Goal: Task Accomplishment & Management: Use online tool/utility

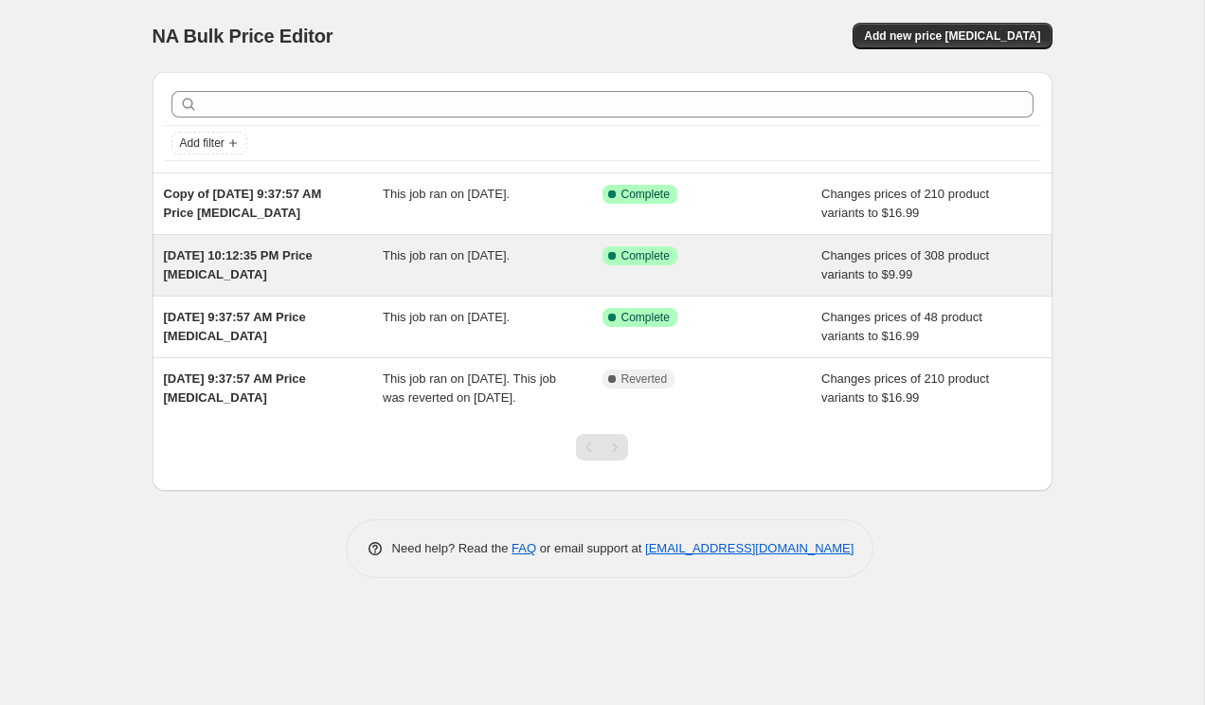
click at [422, 277] on div "This job ran on August 31, 2025." at bounding box center [493, 265] width 220 height 38
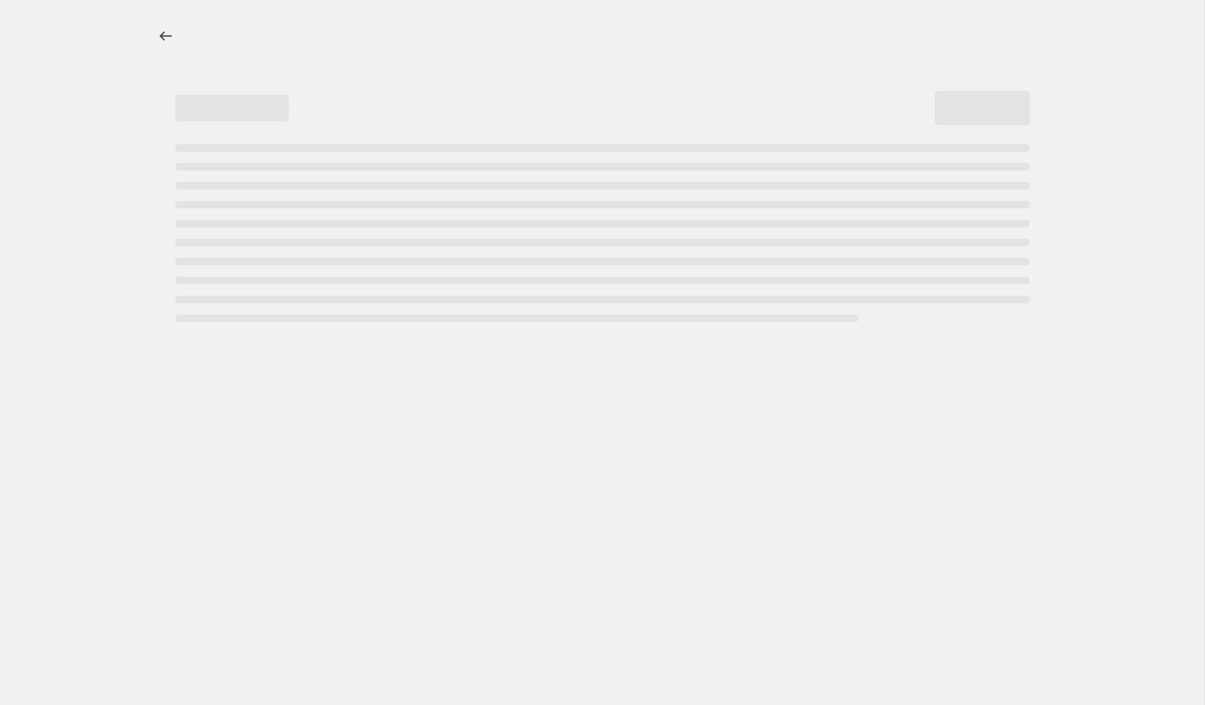
select select "to"
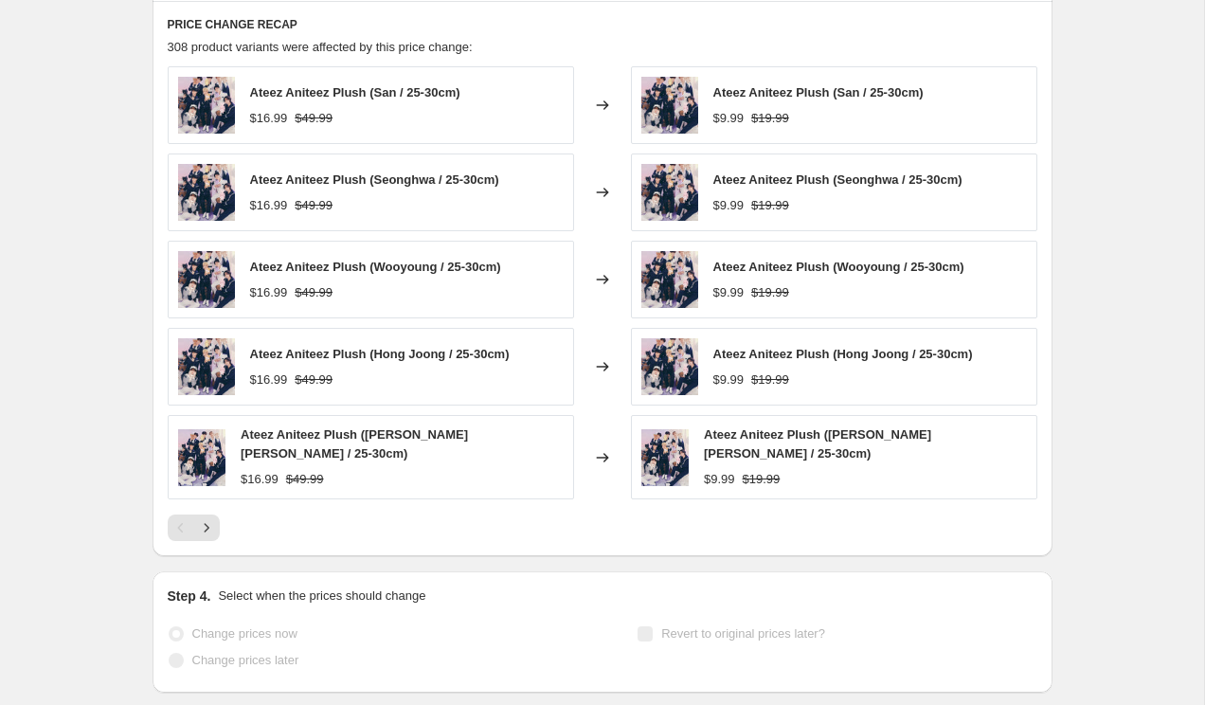
scroll to position [1292, 0]
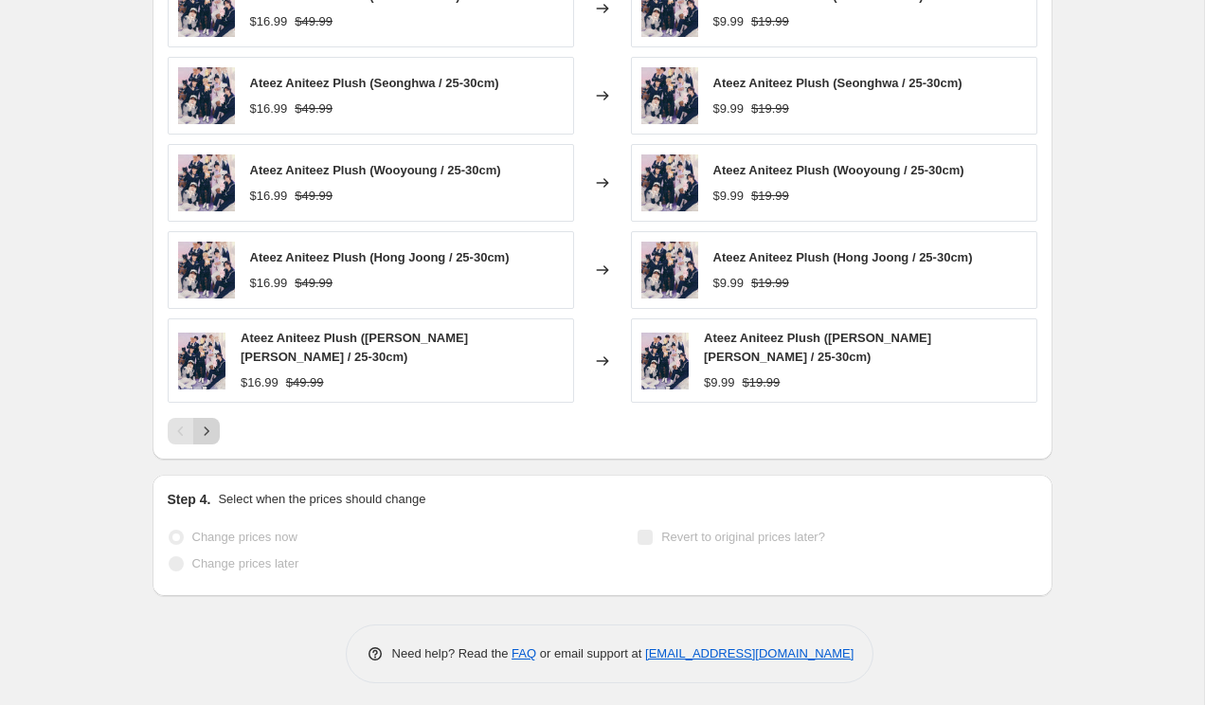
click at [206, 429] on icon "Next" at bounding box center [206, 430] width 19 height 19
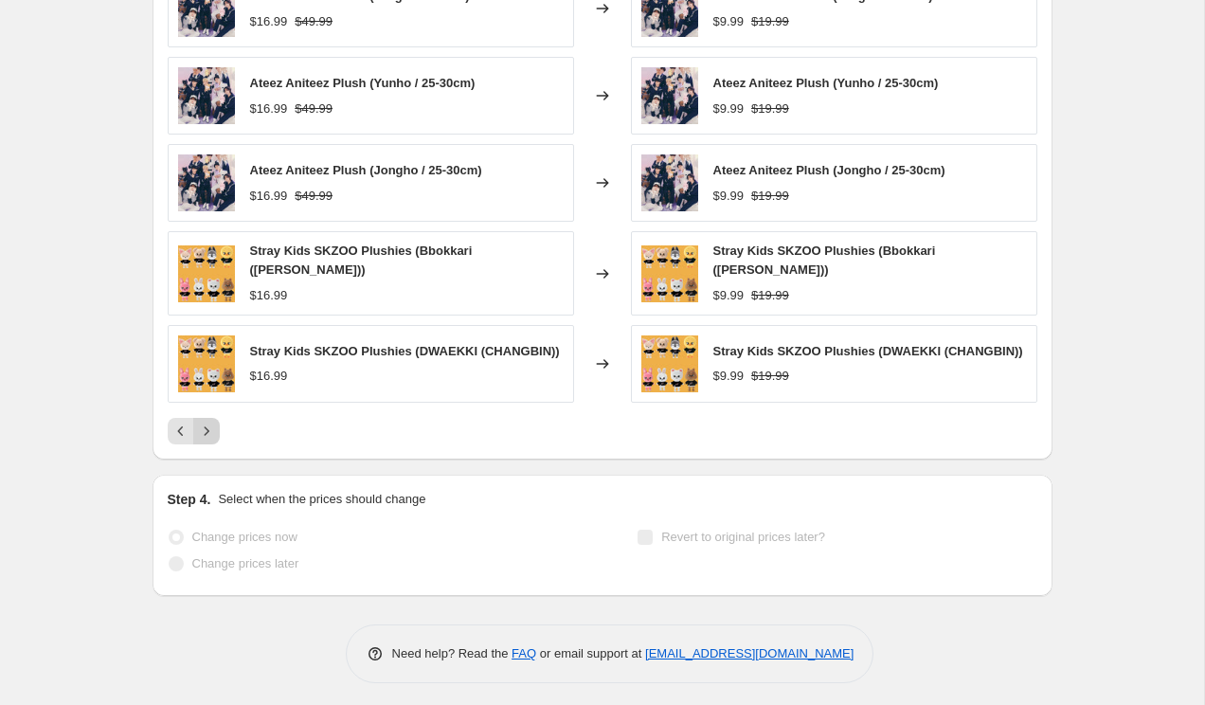
click at [207, 429] on icon "Next" at bounding box center [206, 430] width 19 height 19
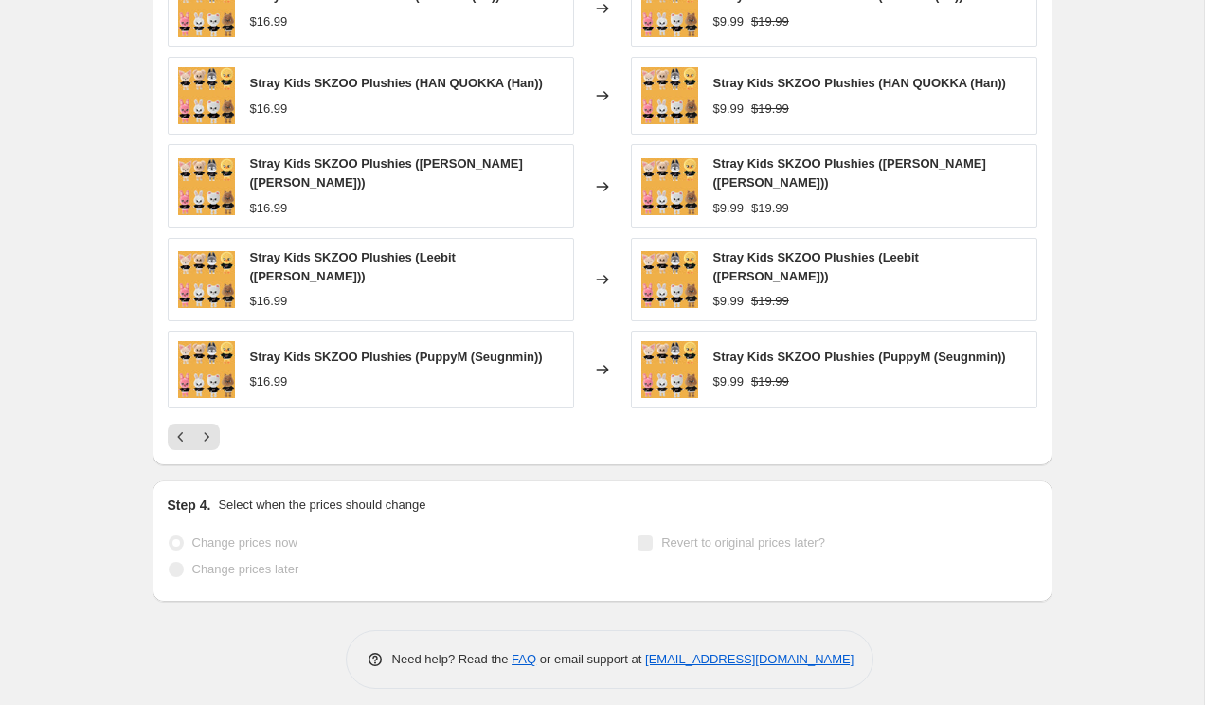
scroll to position [0, 0]
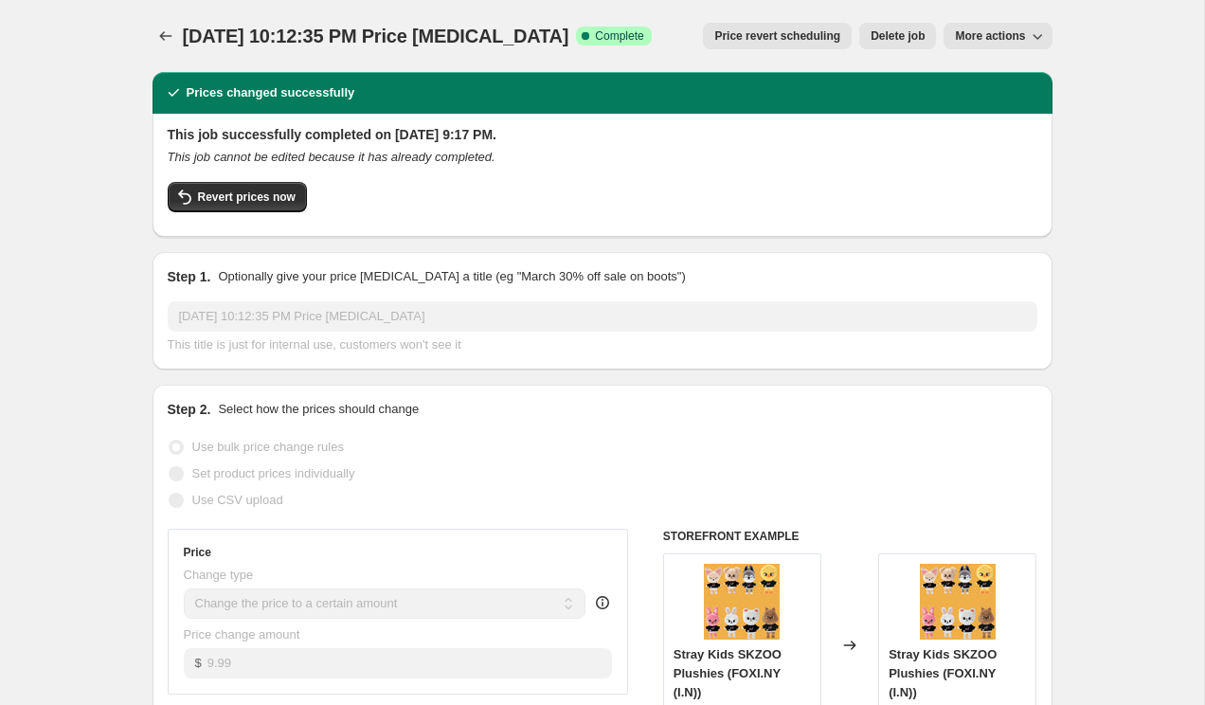
click at [999, 30] on span "More actions" at bounding box center [990, 35] width 70 height 15
click at [984, 70] on span "Copy to new job" at bounding box center [998, 75] width 88 height 14
select select "to"
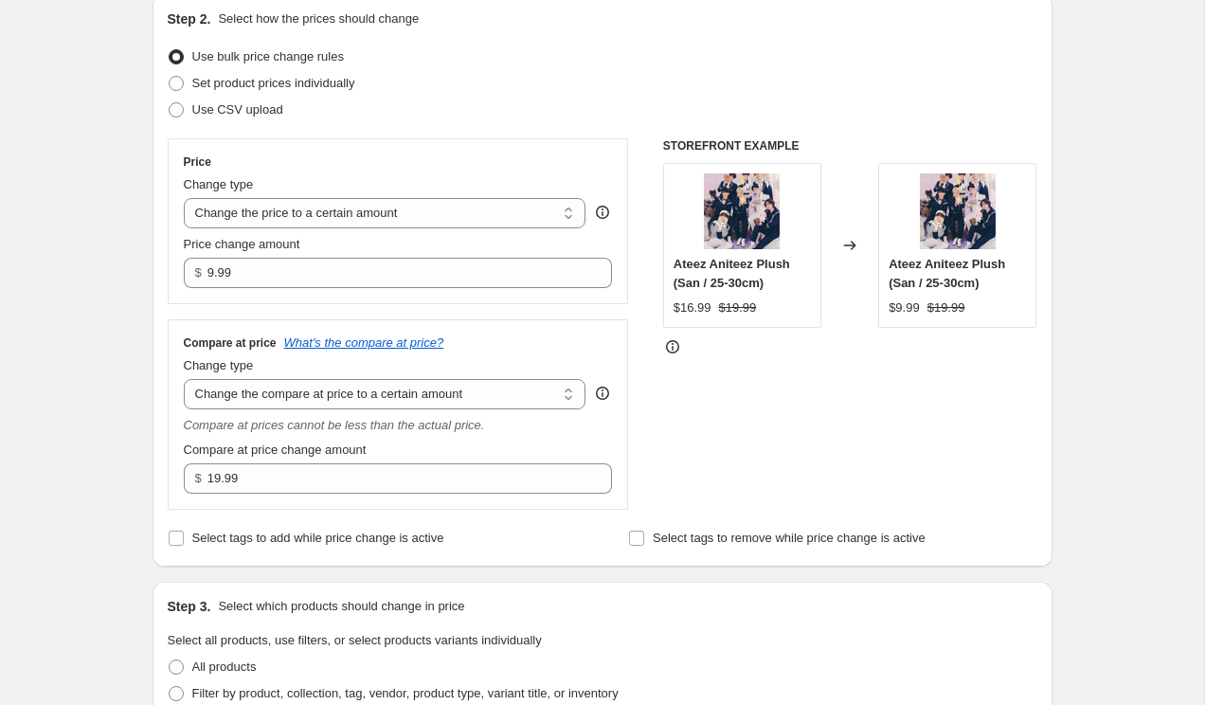
scroll to position [204, 0]
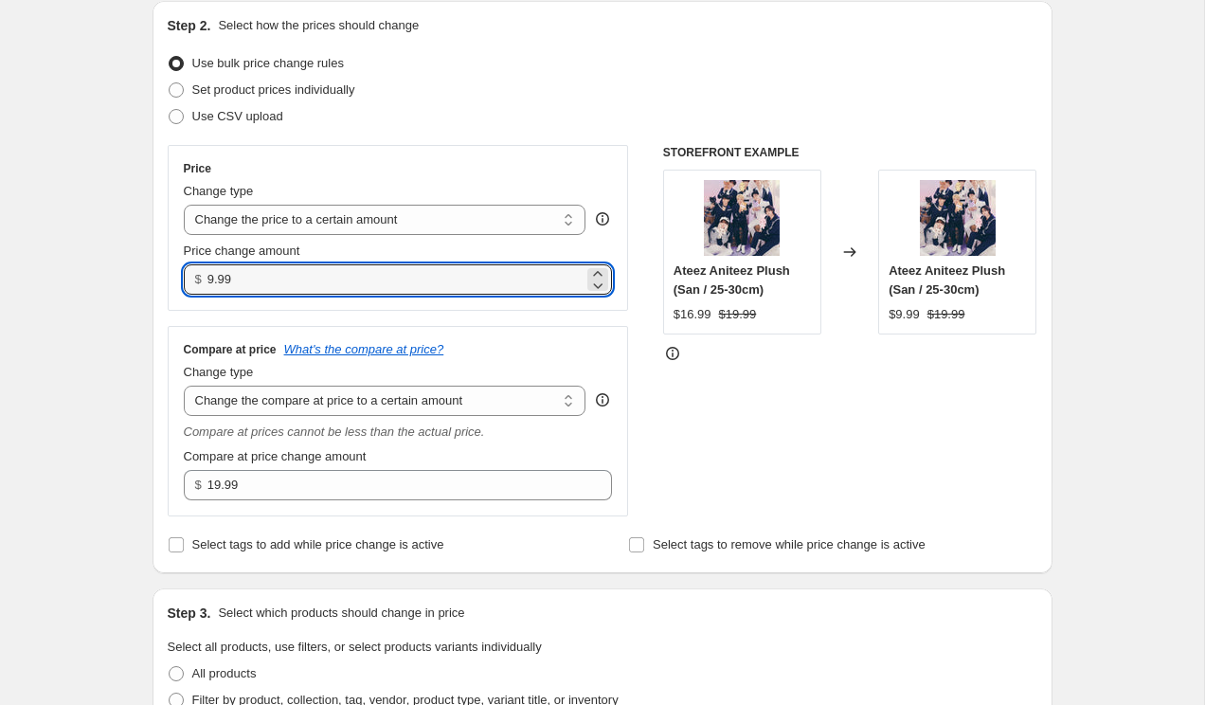
drag, startPoint x: 247, startPoint y: 279, endPoint x: 190, endPoint y: 280, distance: 56.8
click at [190, 280] on div "$ 9.99" at bounding box center [398, 279] width 429 height 30
type input "8"
type input "8.99"
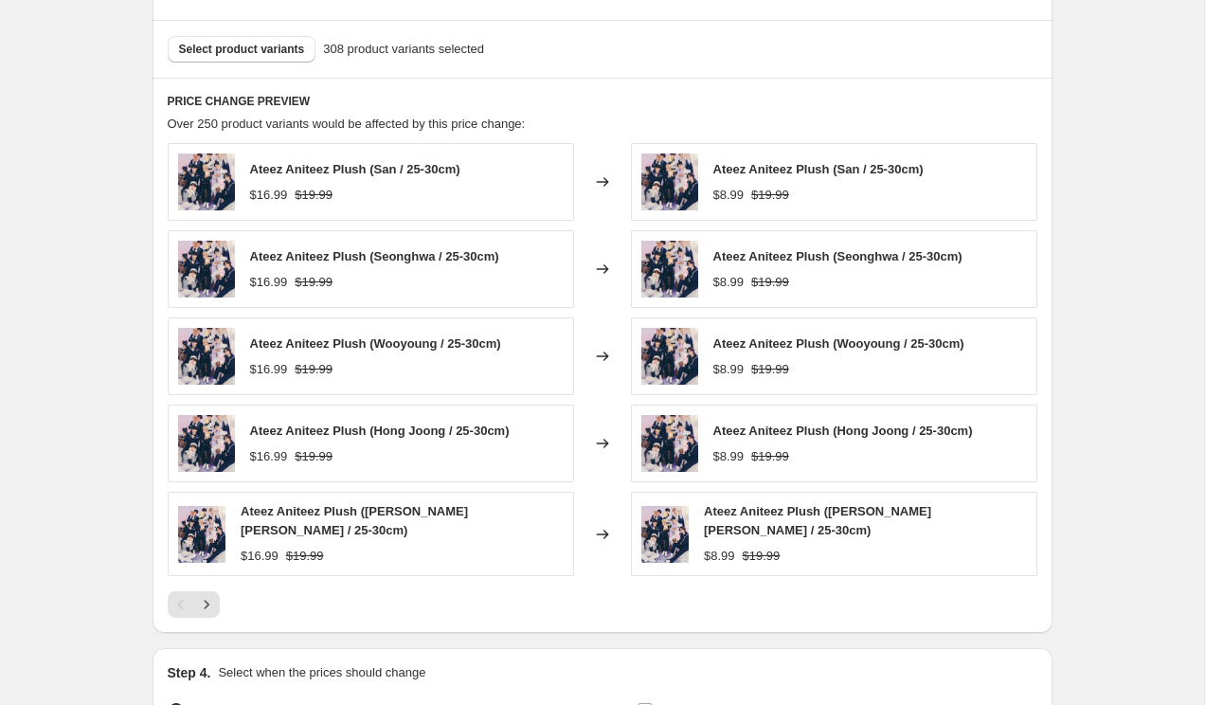
scroll to position [1153, 0]
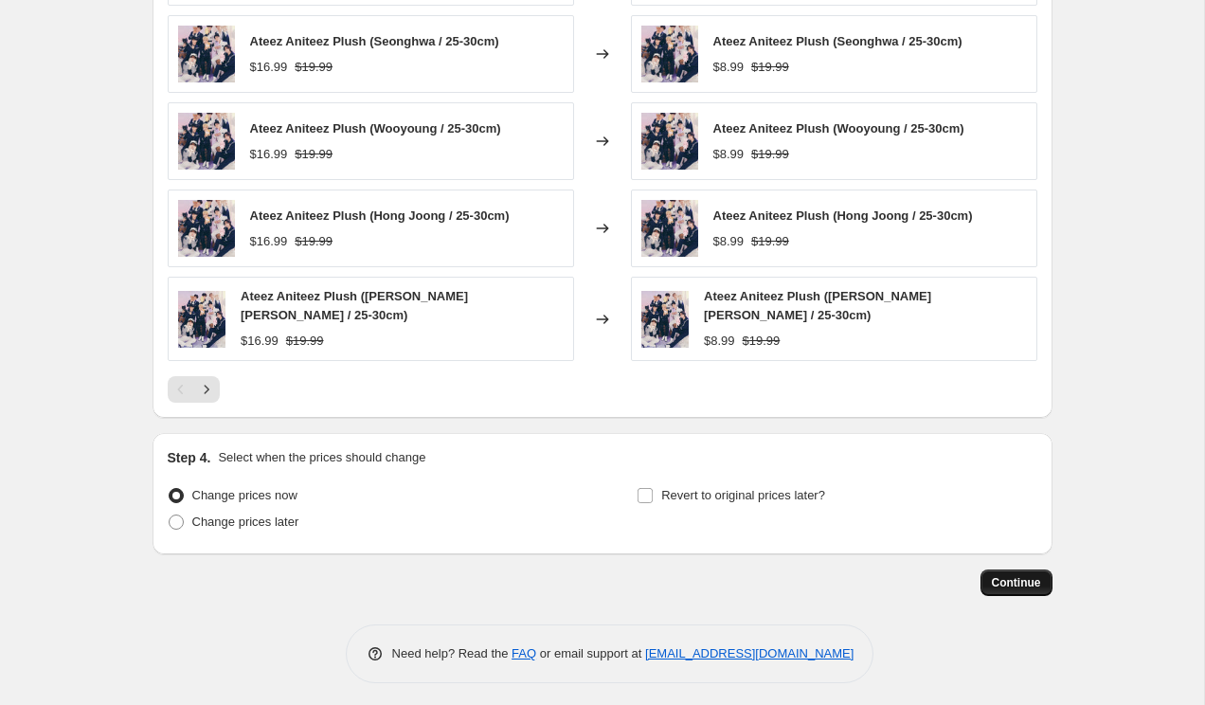
click at [1018, 575] on span "Continue" at bounding box center [1016, 582] width 49 height 15
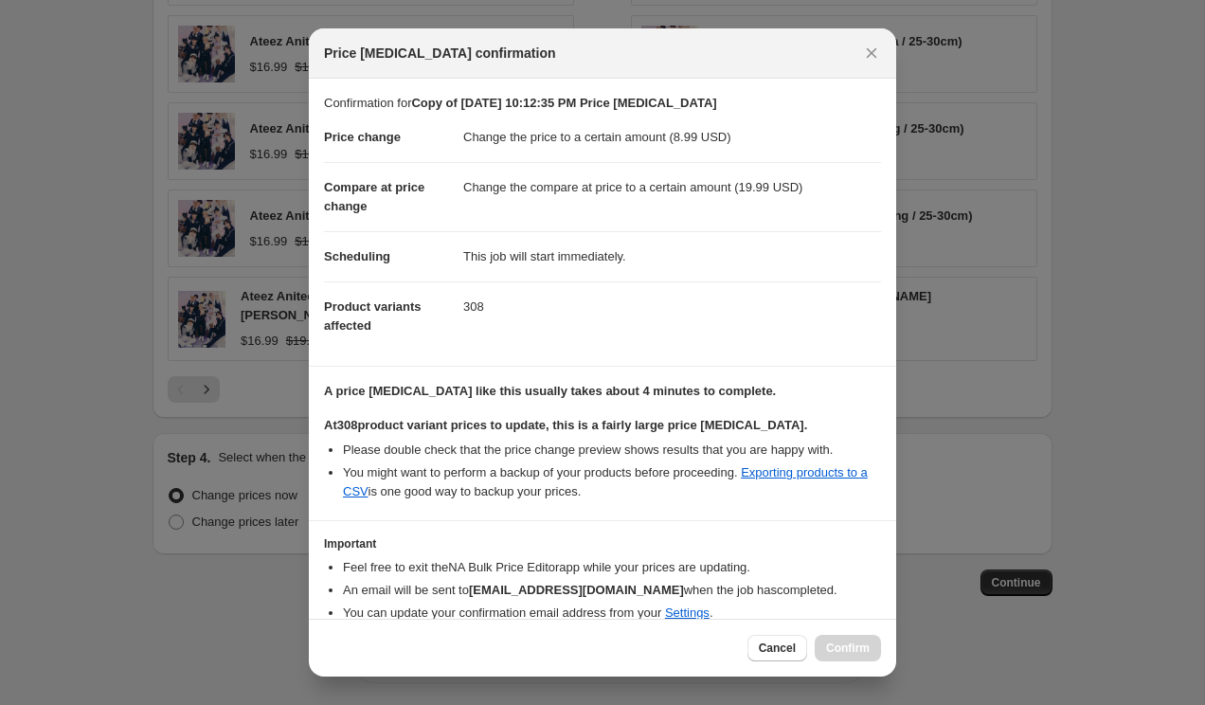
scroll to position [80, 0]
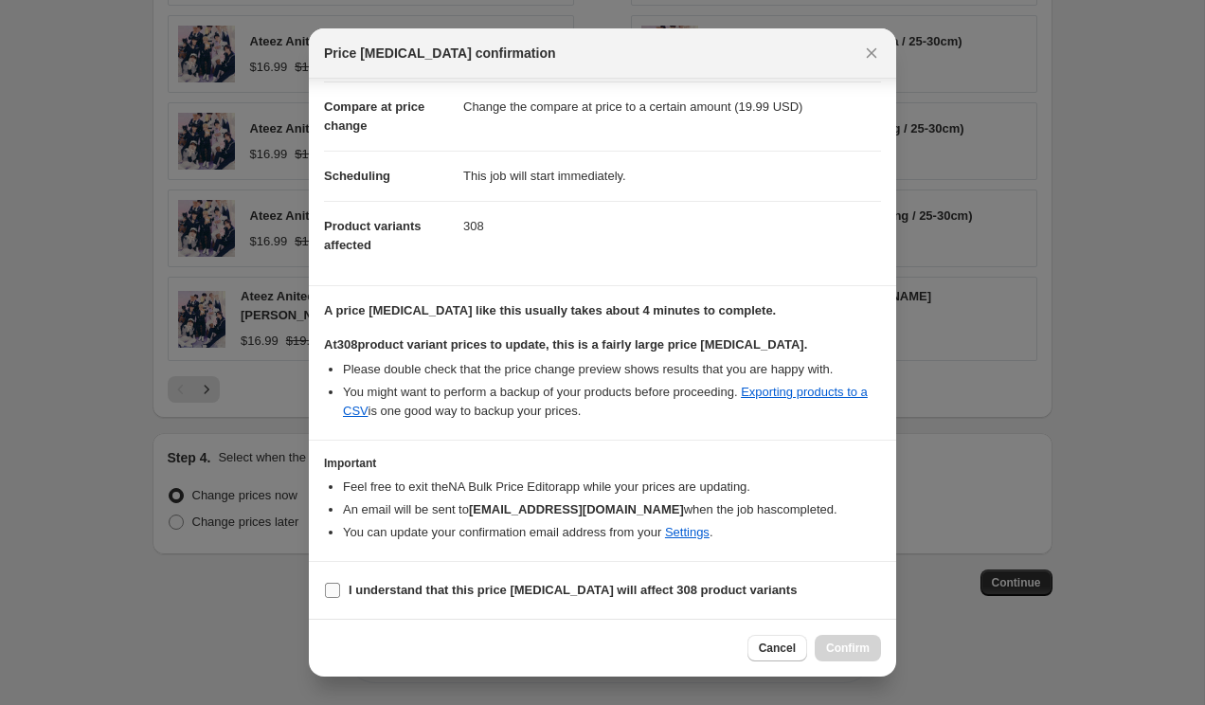
click at [527, 590] on b "I understand that this price change job will affect 308 product variants" at bounding box center [573, 589] width 448 height 14
click at [340, 590] on input "I understand that this price change job will affect 308 product variants" at bounding box center [332, 589] width 15 height 15
checkbox input "true"
click at [777, 652] on span "Cancel" at bounding box center [777, 647] width 37 height 15
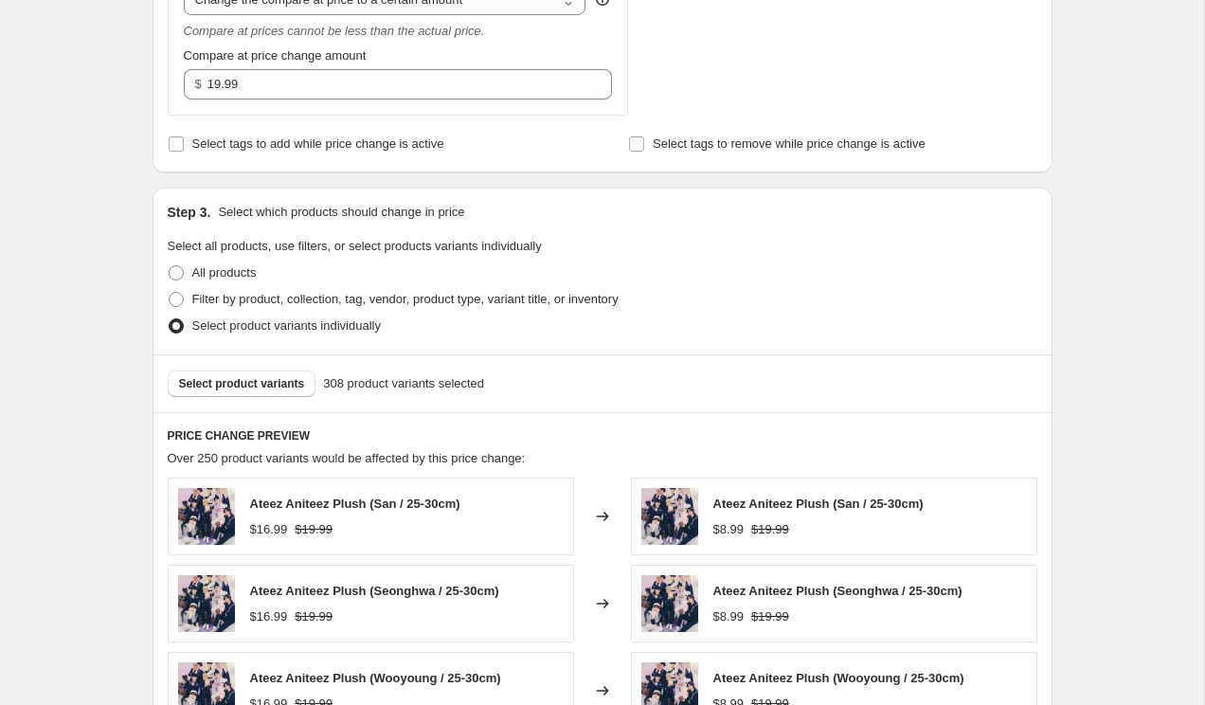
scroll to position [609, 0]
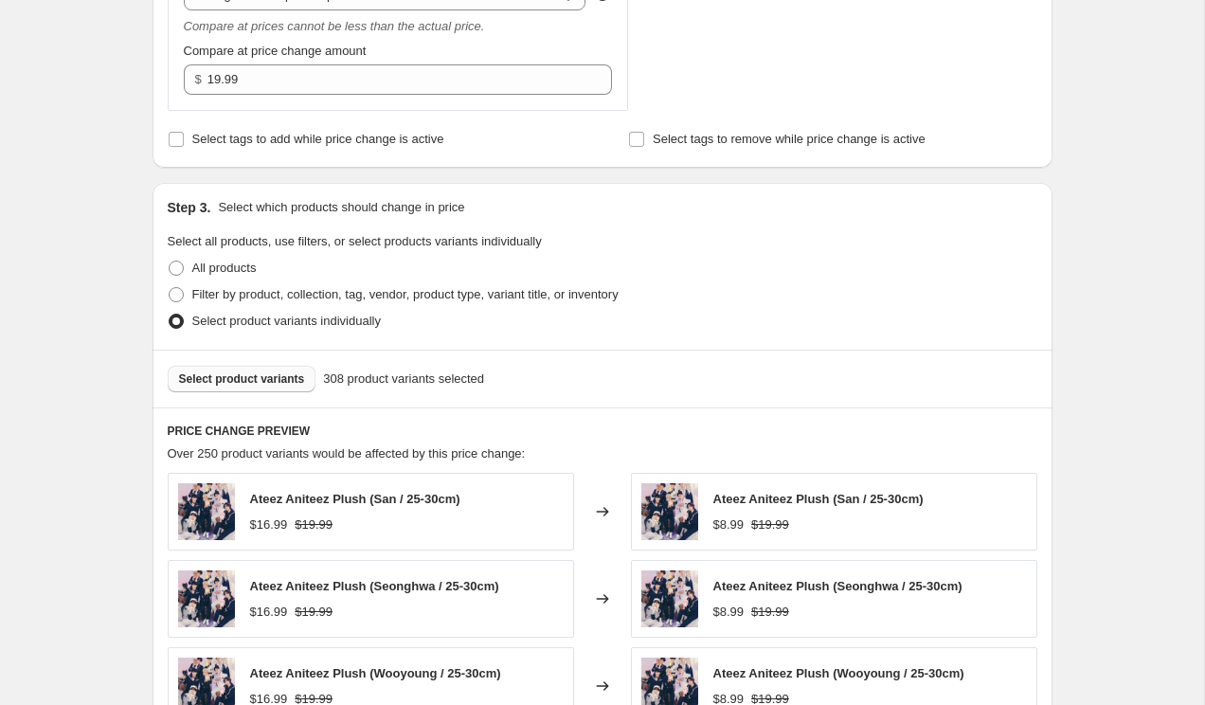
click at [256, 375] on span "Select product variants" at bounding box center [242, 378] width 126 height 15
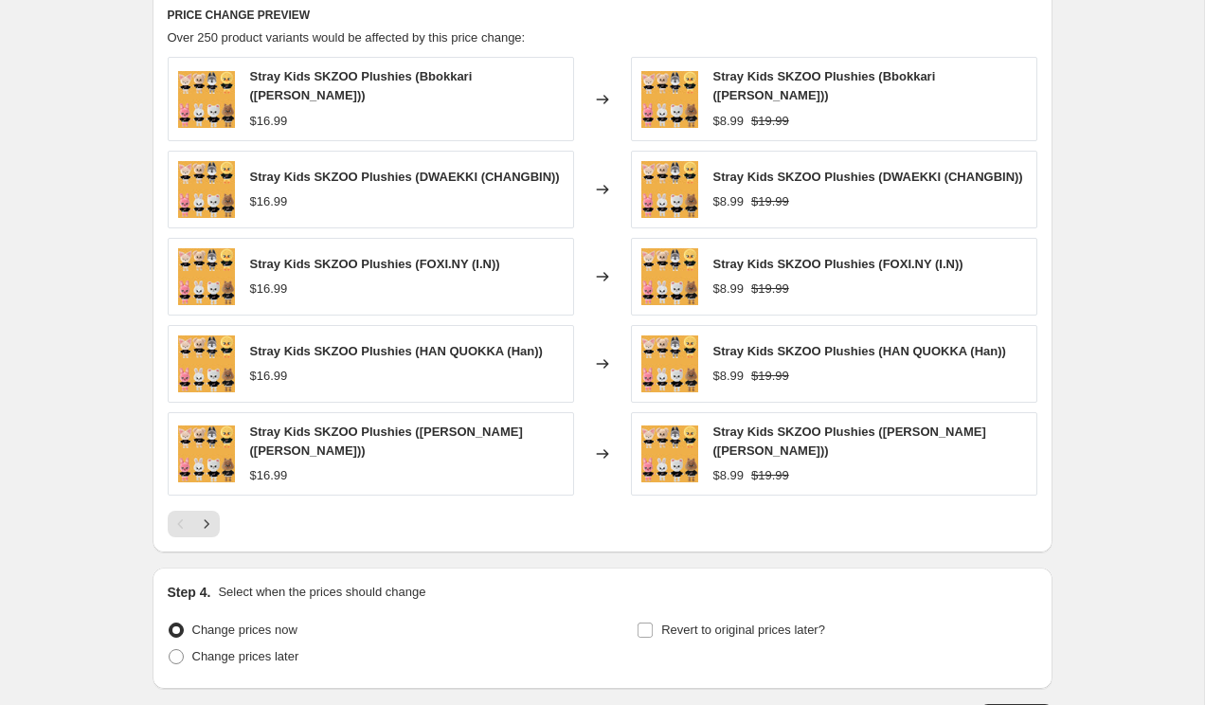
scroll to position [1160, 0]
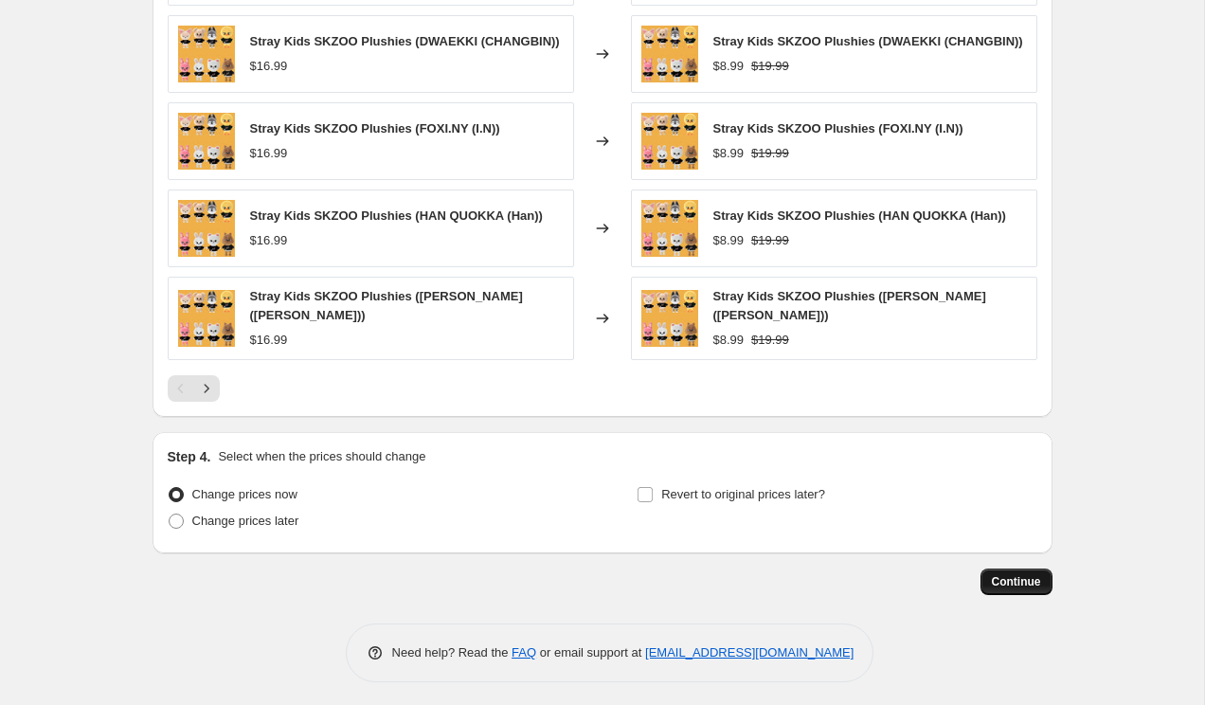
click at [1018, 575] on span "Continue" at bounding box center [1016, 581] width 49 height 15
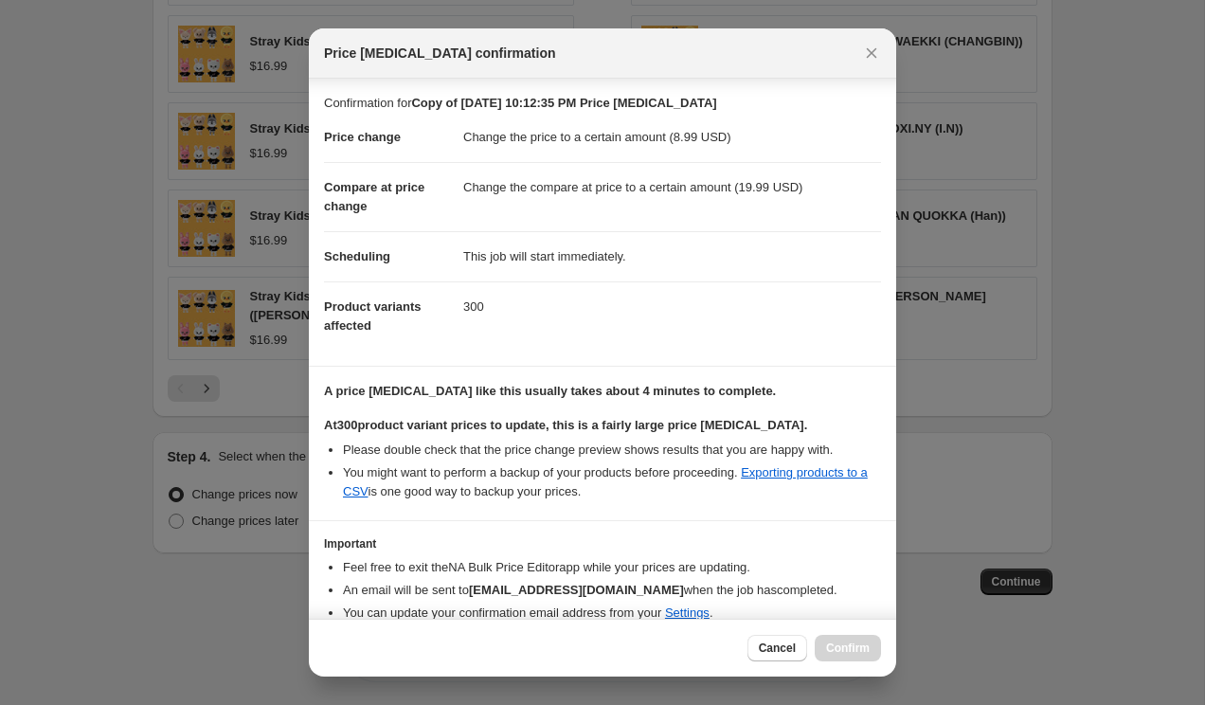
scroll to position [80, 0]
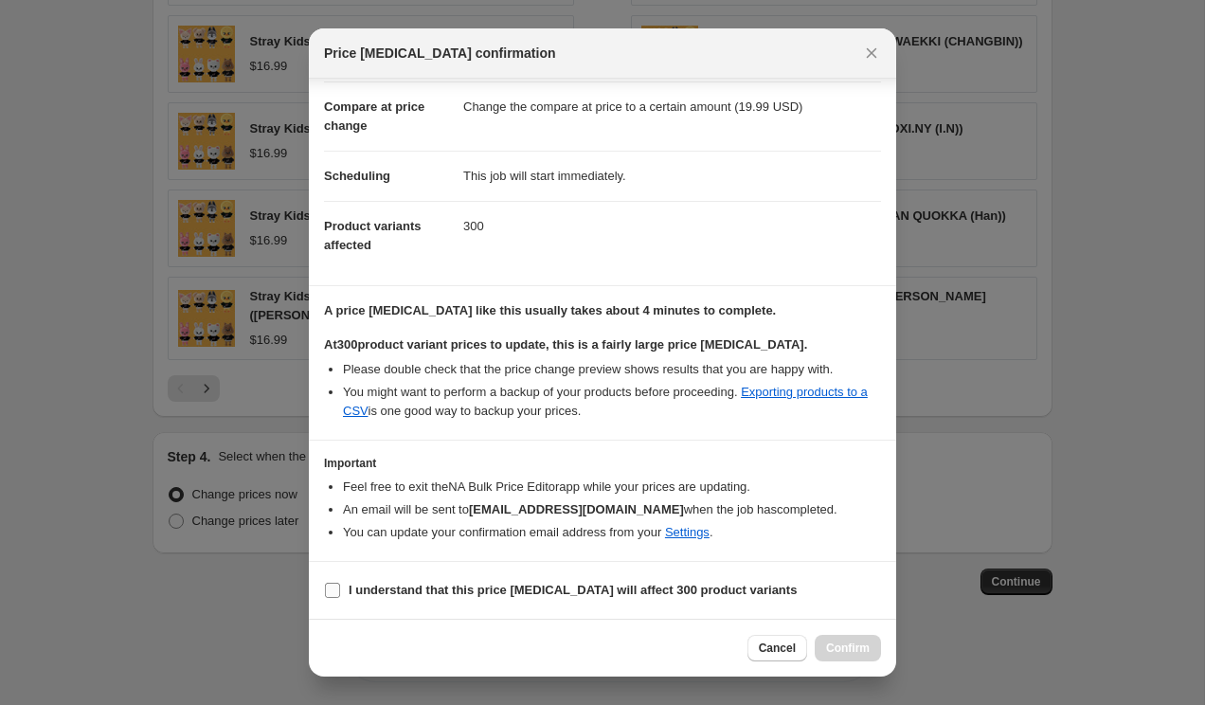
click at [529, 587] on b "I understand that this price change job will affect 300 product variants" at bounding box center [573, 589] width 448 height 14
click at [340, 587] on input "I understand that this price change job will affect 300 product variants" at bounding box center [332, 589] width 15 height 15
checkbox input "true"
click at [852, 644] on span "Confirm" at bounding box center [848, 647] width 44 height 15
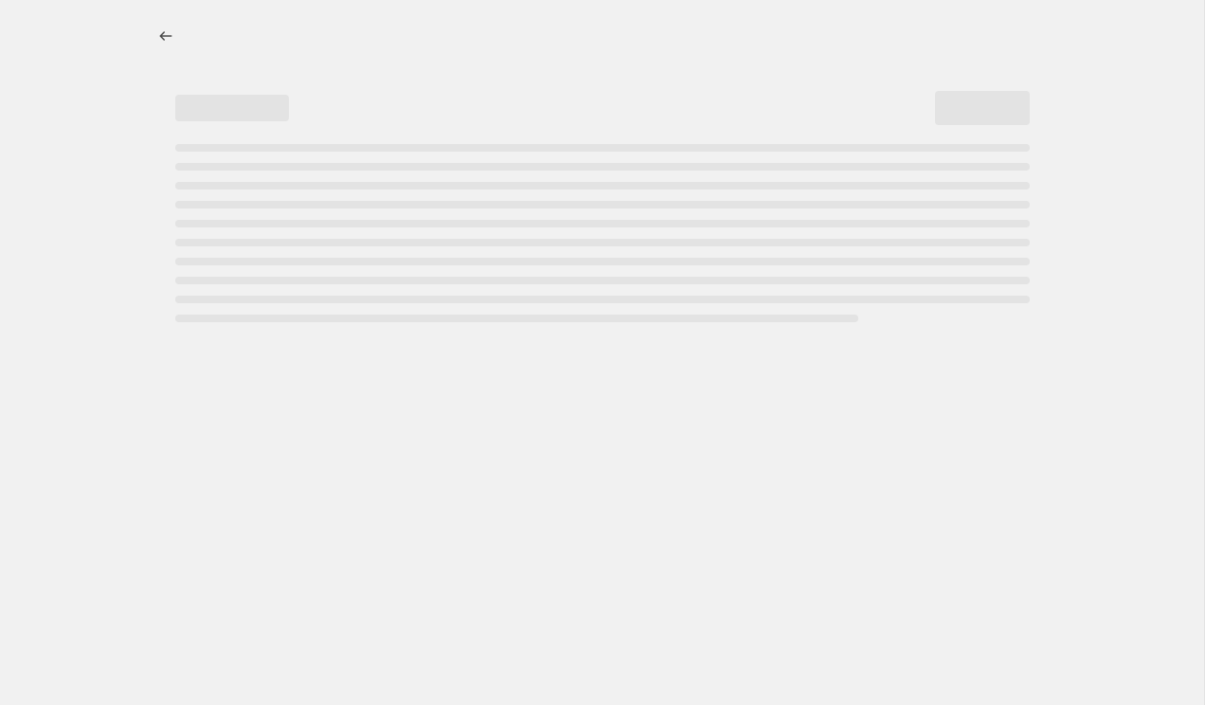
select select "percentage"
